Goal: Information Seeking & Learning: Learn about a topic

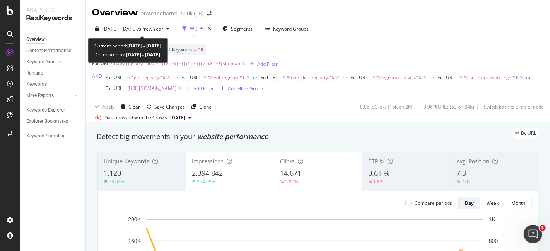
click at [170, 37] on div "[DATE] - [DATE] vs Prev. Year WR Segments Keyword Groups" at bounding box center [318, 29] width 464 height 15
click at [157, 28] on span "vs Prev. Year" at bounding box center [149, 29] width 27 height 7
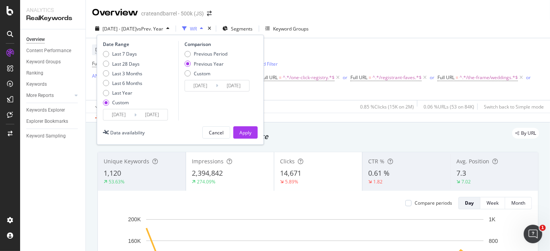
click at [119, 119] on input "[DATE]" at bounding box center [118, 114] width 31 height 11
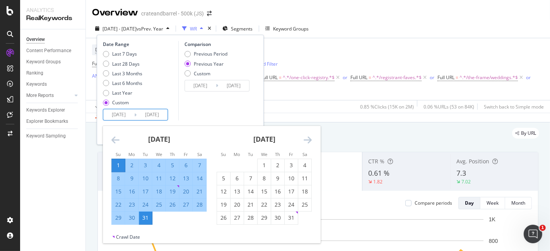
click at [313, 138] on div "[DATE] 1 2 3 4 5 6 7 8 9 10 11 12 13 14 15 16 17 18 19 20 21 22 23 24 25 26 27 …" at bounding box center [263, 175] width 105 height 99
click at [305, 142] on icon "Move forward to switch to the next month." at bounding box center [307, 139] width 8 height 9
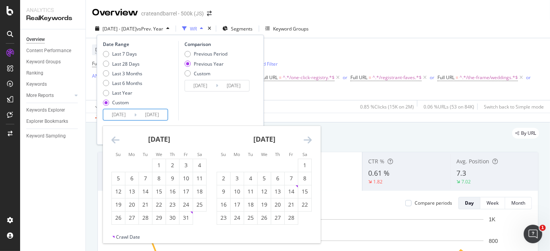
click at [305, 142] on icon "Move forward to switch to the next month." at bounding box center [307, 139] width 8 height 9
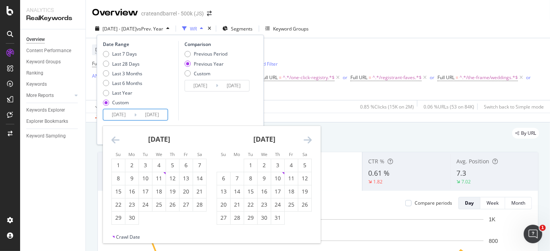
click at [305, 142] on icon "Move forward to switch to the next month." at bounding box center [307, 139] width 8 height 9
click at [238, 163] on div "1" at bounding box center [236, 166] width 13 height 8
type input "[DATE]"
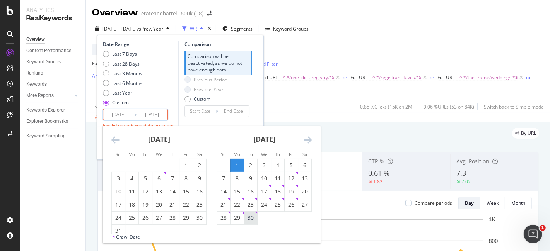
click at [254, 221] on div "30" at bounding box center [250, 218] width 13 height 8
type input "[DATE]"
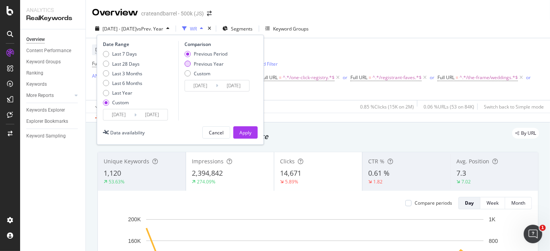
click at [191, 62] on div "Previous Year" at bounding box center [205, 64] width 43 height 7
type input "[DATE]"
click at [209, 85] on input "[DATE]" at bounding box center [200, 85] width 31 height 11
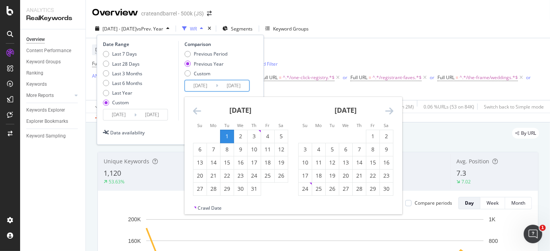
click at [193, 104] on div "[DATE]" at bounding box center [240, 113] width 95 height 33
click at [194, 111] on icon "Move backward to switch to the previous month." at bounding box center [197, 110] width 8 height 9
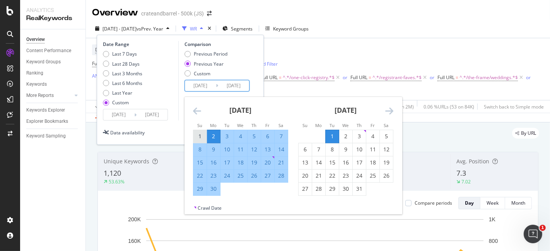
click at [199, 133] on div "1" at bounding box center [199, 137] width 13 height 8
type input "[DATE]"
click at [212, 186] on div "30" at bounding box center [213, 189] width 13 height 8
type input "[DATE]"
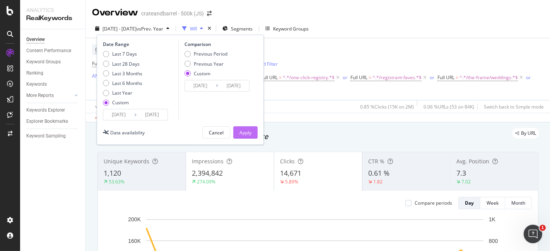
click at [239, 130] on div "Apply" at bounding box center [245, 132] width 12 height 7
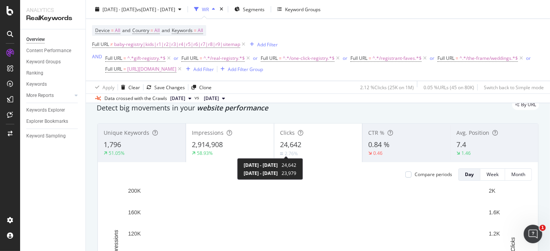
scroll to position [26, 0]
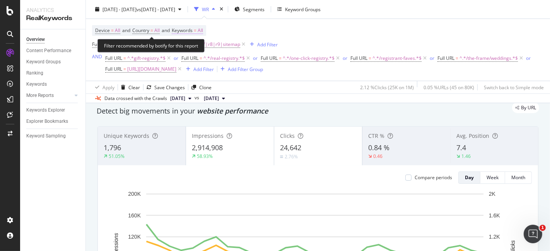
click at [202, 32] on span "All" at bounding box center [200, 30] width 5 height 11
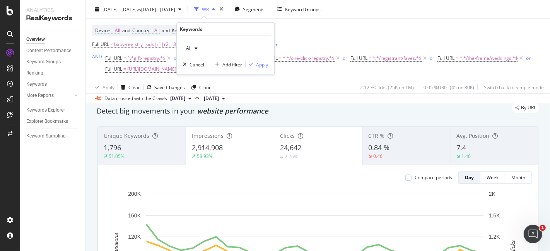
click at [195, 49] on icon "button" at bounding box center [195, 48] width 3 height 5
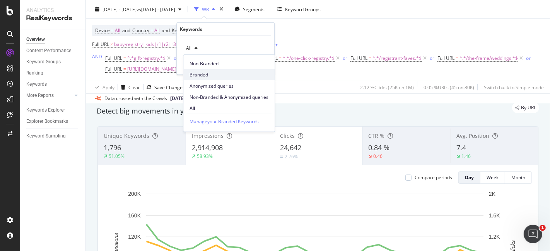
click at [213, 75] on span "Branded" at bounding box center [228, 74] width 79 height 7
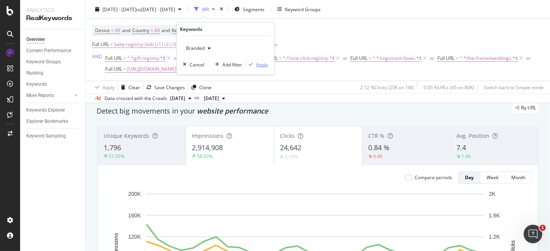
click at [259, 66] on div "Apply" at bounding box center [262, 64] width 12 height 7
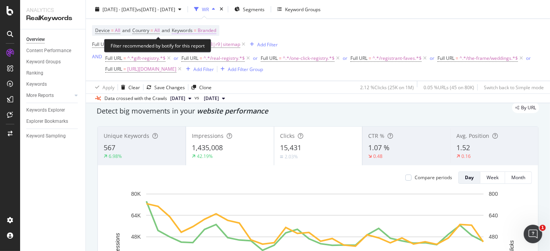
click at [211, 32] on span "Branded" at bounding box center [207, 30] width 19 height 11
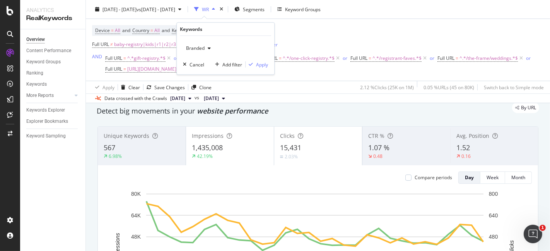
click at [204, 51] on div "Branded" at bounding box center [198, 49] width 31 height 12
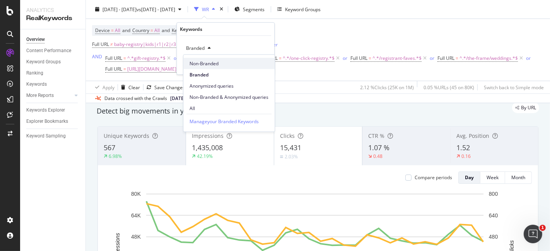
click at [227, 68] on div "Non-Branded" at bounding box center [228, 63] width 91 height 11
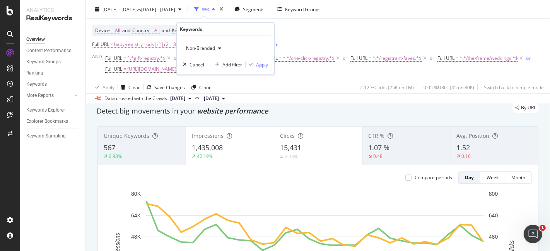
click at [264, 61] on div "Apply" at bounding box center [262, 64] width 12 height 7
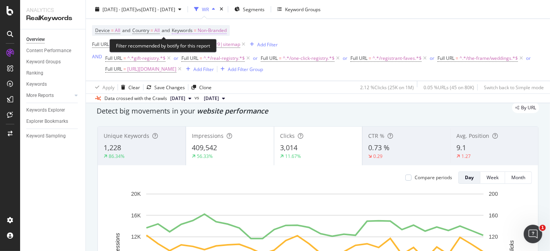
click at [226, 30] on span "Non-Branded" at bounding box center [212, 30] width 29 height 11
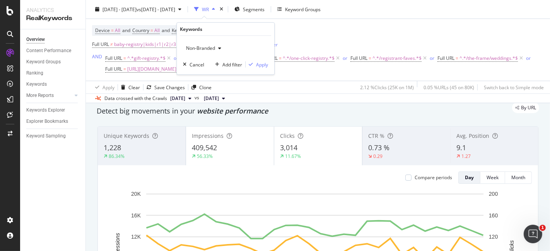
click at [217, 49] on div "button" at bounding box center [219, 48] width 9 height 5
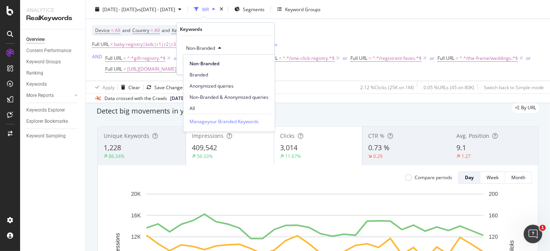
click at [199, 114] on div "Manage your Branded Keywords" at bounding box center [228, 121] width 85 height 15
click at [198, 111] on span "All" at bounding box center [228, 108] width 79 height 7
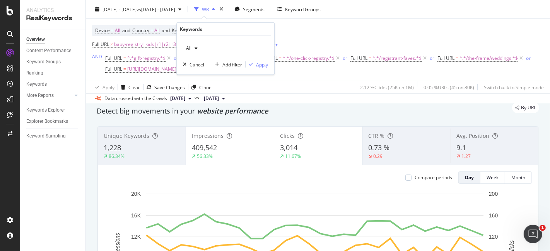
click at [250, 68] on div "Apply" at bounding box center [256, 64] width 22 height 7
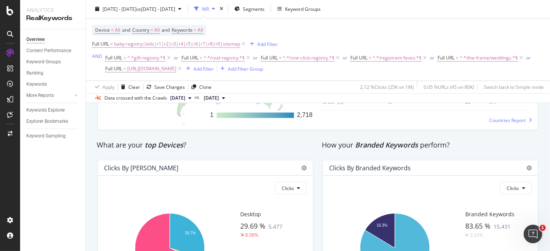
scroll to position [1353, 0]
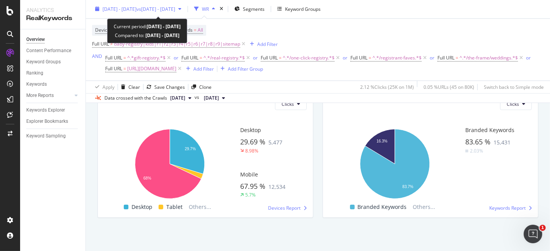
click at [136, 7] on span "[DATE] - [DATE]" at bounding box center [119, 9] width 34 height 7
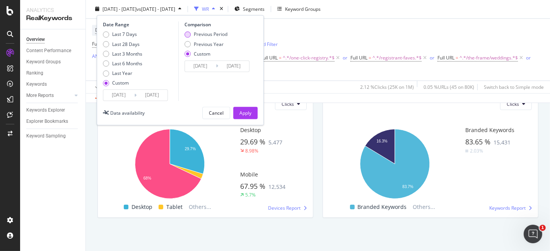
click at [187, 32] on div "Previous Period" at bounding box center [187, 35] width 6 height 6
type input "[DATE]"
click at [205, 63] on input "[DATE]" at bounding box center [200, 66] width 31 height 11
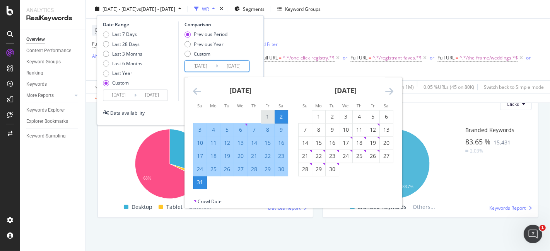
click at [272, 121] on div "1" at bounding box center [267, 117] width 13 height 8
type input "[DATE]"
click at [281, 117] on div "2" at bounding box center [280, 117] width 13 height 8
type input "[DATE]"
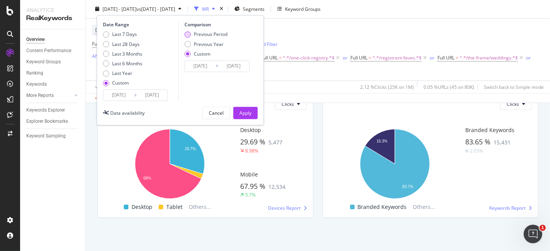
click at [202, 32] on div "Previous Period" at bounding box center [211, 34] width 34 height 7
type input "[DATE]"
click at [244, 111] on div "Apply" at bounding box center [245, 113] width 12 height 7
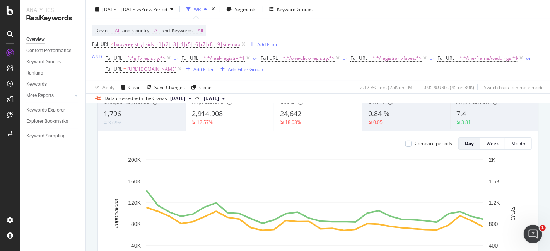
scroll to position [63, 0]
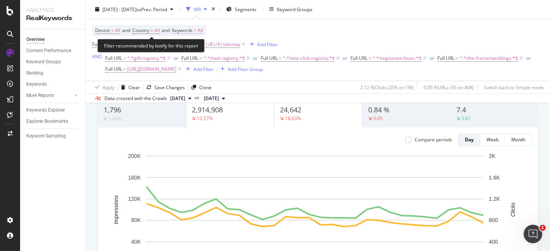
click at [196, 29] on span "=" at bounding box center [195, 30] width 3 height 7
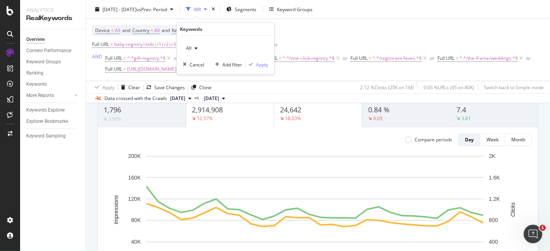
click at [201, 51] on div "All" at bounding box center [225, 48] width 85 height 12
click at [198, 50] on div "All" at bounding box center [192, 49] width 18 height 12
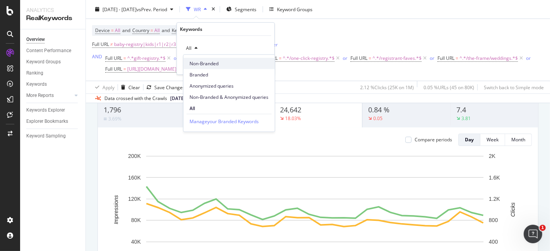
click at [217, 64] on span "Non-Branded" at bounding box center [228, 63] width 79 height 7
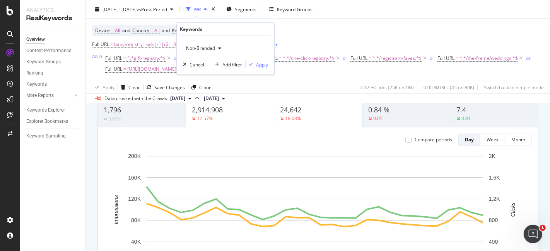
click at [256, 64] on div "Apply" at bounding box center [262, 64] width 12 height 7
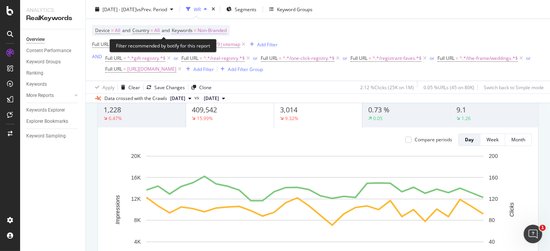
click at [210, 30] on span "Non-Branded" at bounding box center [212, 30] width 29 height 11
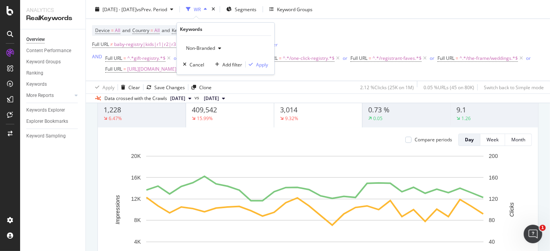
click at [205, 51] on span "Non-Branded" at bounding box center [199, 48] width 32 height 7
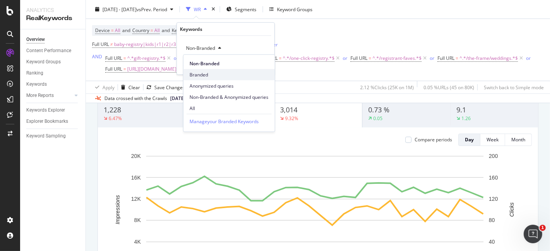
click at [218, 75] on span "Branded" at bounding box center [228, 74] width 79 height 7
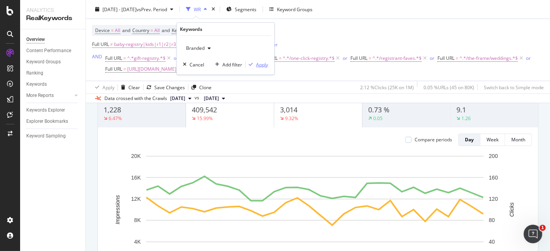
click at [255, 67] on div "Apply" at bounding box center [256, 64] width 22 height 7
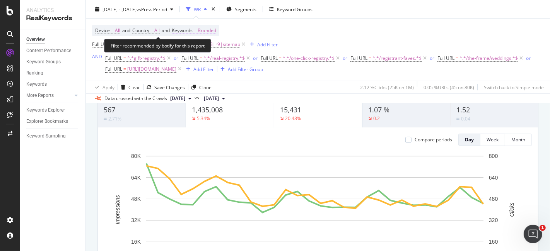
click at [211, 26] on span "Branded" at bounding box center [207, 30] width 19 height 11
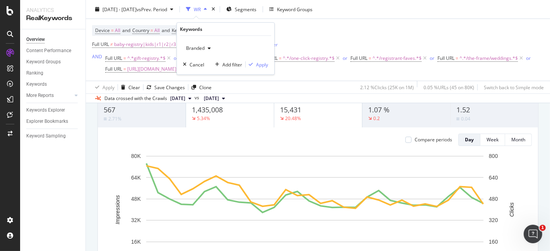
click at [211, 47] on div "button" at bounding box center [208, 48] width 9 height 5
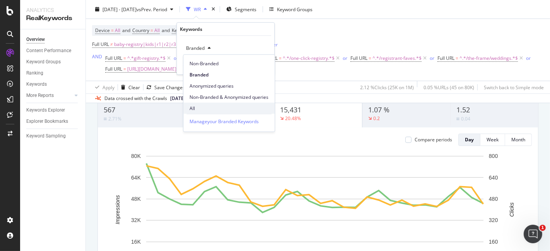
click at [196, 105] on span "All" at bounding box center [228, 108] width 79 height 7
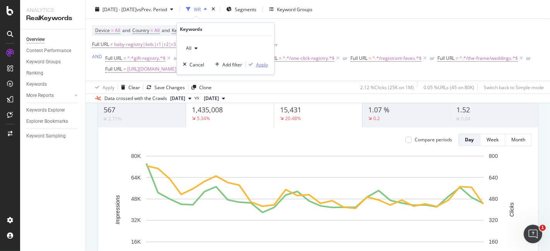
click at [258, 63] on div "Apply" at bounding box center [262, 64] width 12 height 7
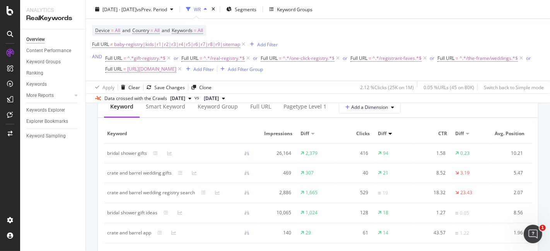
scroll to position [727, 0]
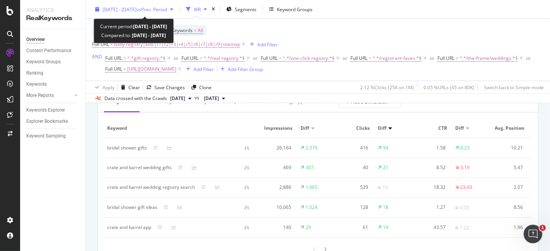
click at [176, 13] on div "[DATE] - [DATE] vs Prev. Period" at bounding box center [134, 9] width 84 height 12
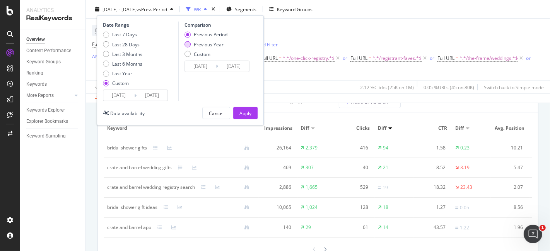
click at [202, 45] on div "Previous Year" at bounding box center [209, 44] width 30 height 7
type input "[DATE]"
click at [242, 107] on div "Apply" at bounding box center [245, 113] width 12 height 12
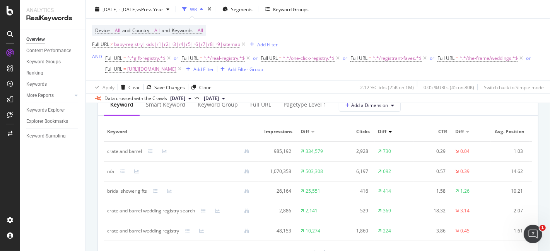
scroll to position [724, 0]
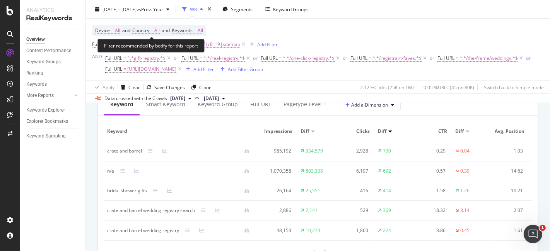
click at [203, 30] on span "All" at bounding box center [200, 30] width 5 height 11
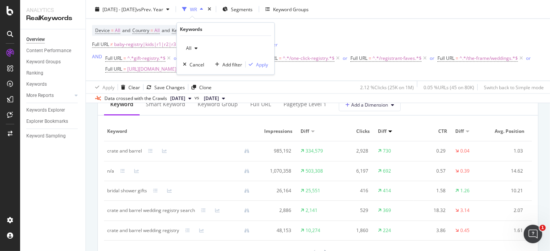
click at [196, 46] on icon "button" at bounding box center [195, 48] width 3 height 5
click at [296, 83] on div "Apply Clear Save Changes Clone 2.12 % Clicks ( 25K on 1M ) 0.05 % URLs ( 45 on …" at bounding box center [318, 87] width 464 height 13
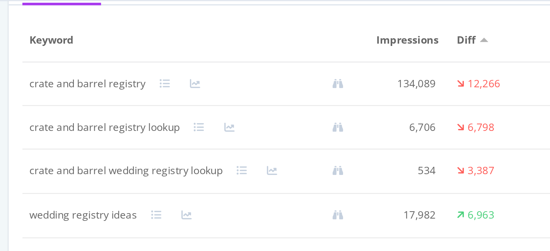
scroll to position [0, 43]
